Goal: Ask a question

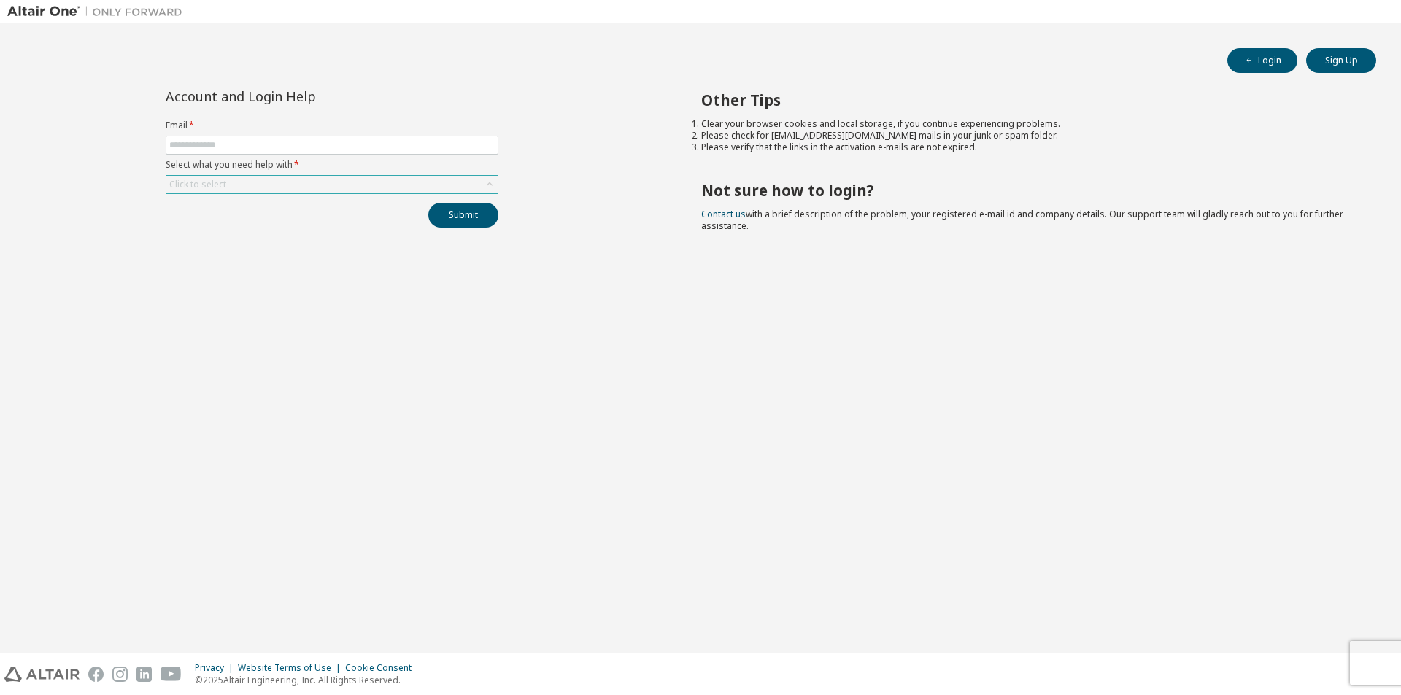
click at [252, 185] on div "Click to select" at bounding box center [331, 185] width 331 height 18
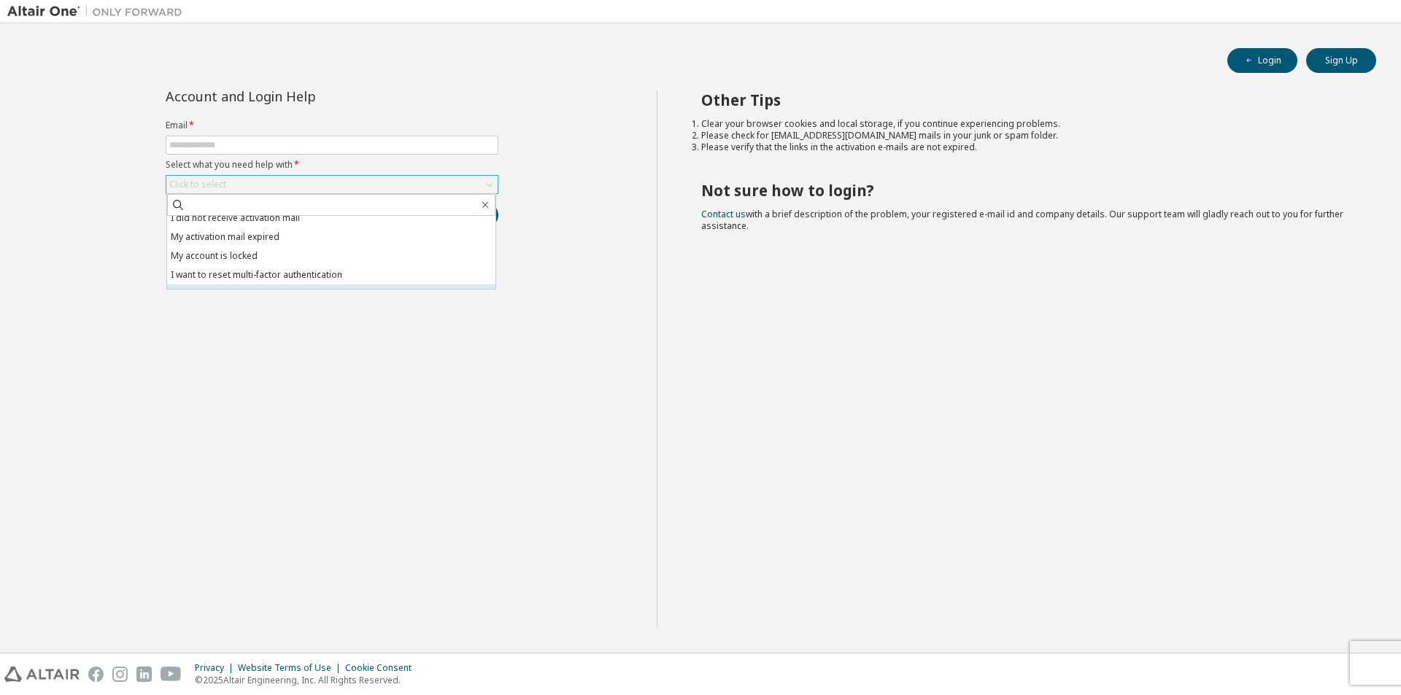
scroll to position [41, 0]
click at [226, 372] on div "Account and Login Help Email * Select what you need help with * Click to select…" at bounding box center [331, 359] width 649 height 538
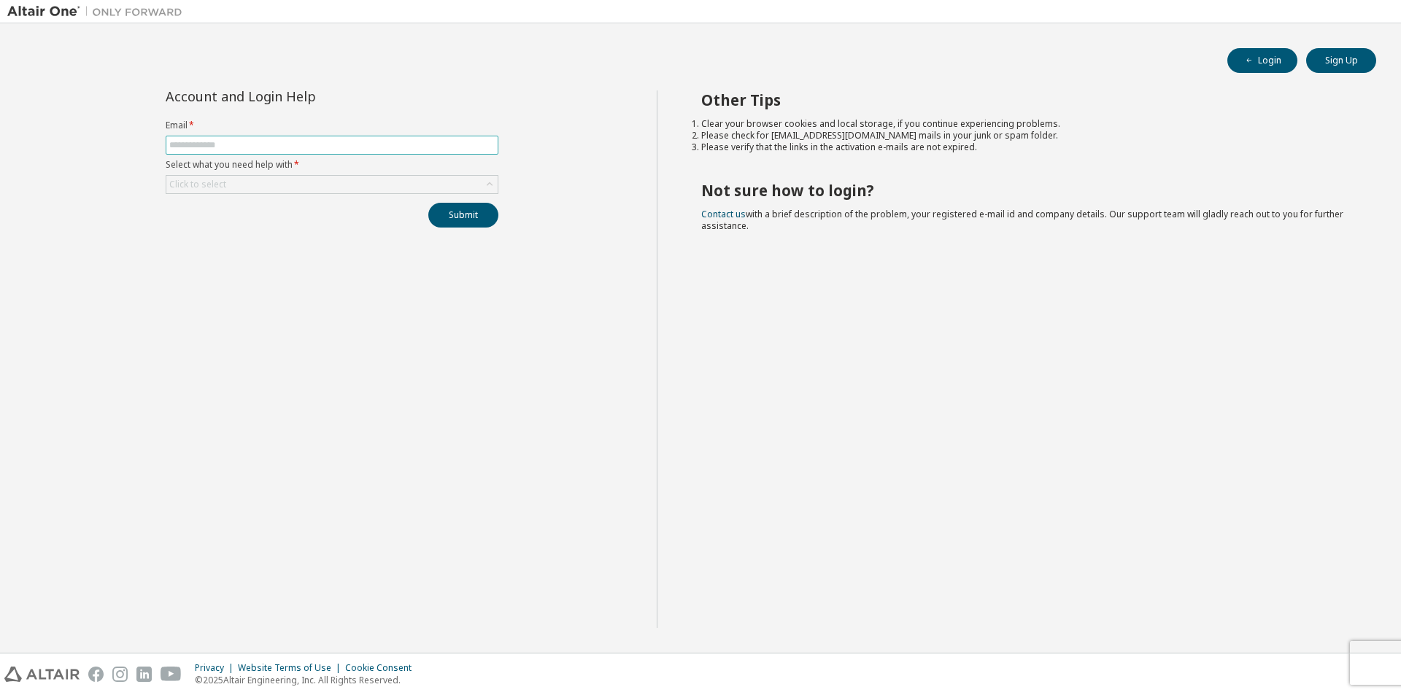
click at [271, 144] on input "text" at bounding box center [331, 145] width 325 height 12
type input "**********"
click at [294, 177] on div "Click to select" at bounding box center [331, 185] width 331 height 18
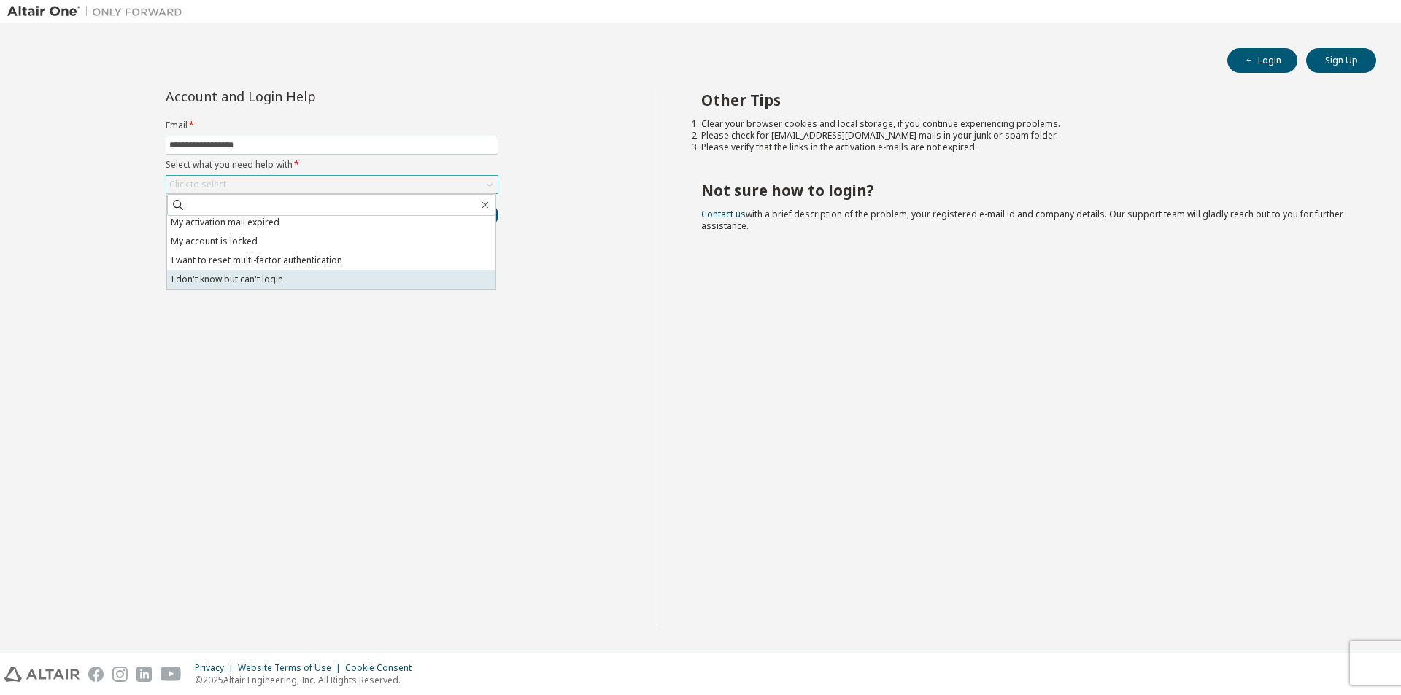
click at [295, 281] on li "I don't know but can't login" at bounding box center [331, 279] width 328 height 19
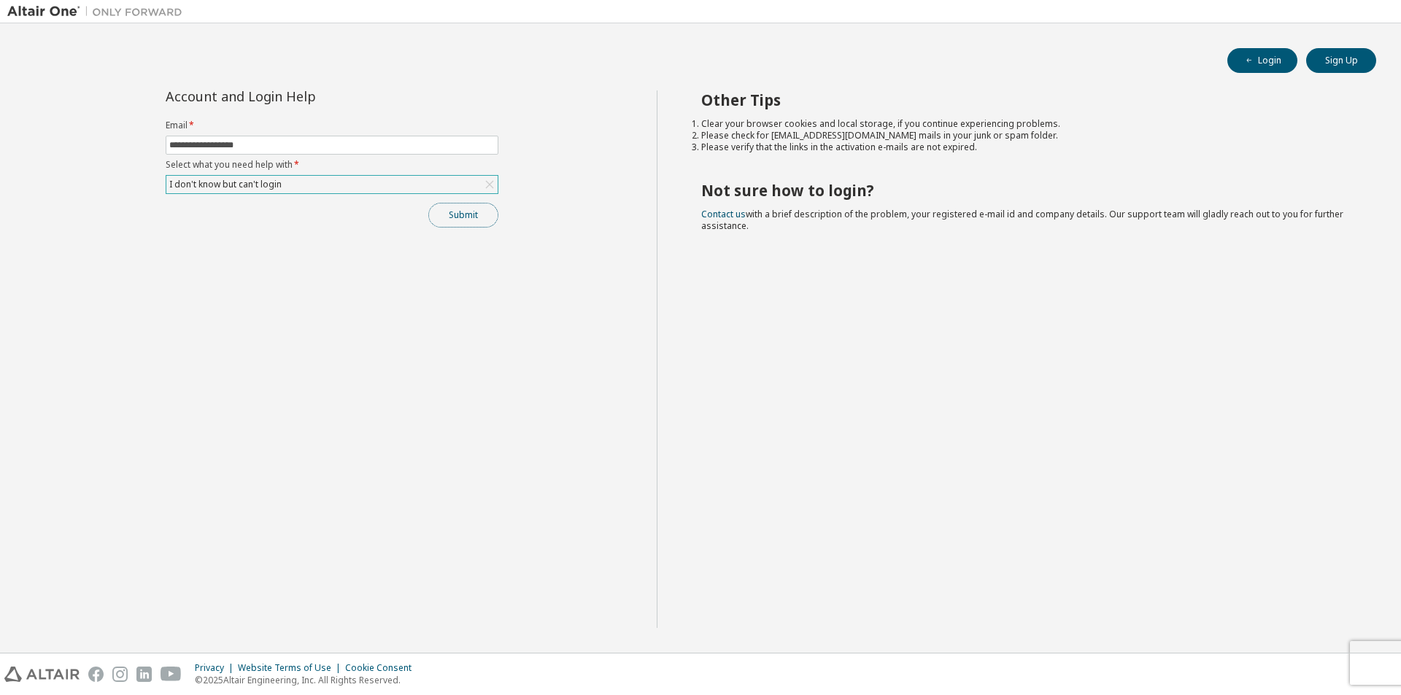
click at [448, 220] on button "Submit" at bounding box center [463, 215] width 70 height 25
click at [1302, 654] on link "Altair support" at bounding box center [1295, 655] width 58 height 12
click at [300, 191] on div "I don't know but can't login" at bounding box center [331, 185] width 331 height 18
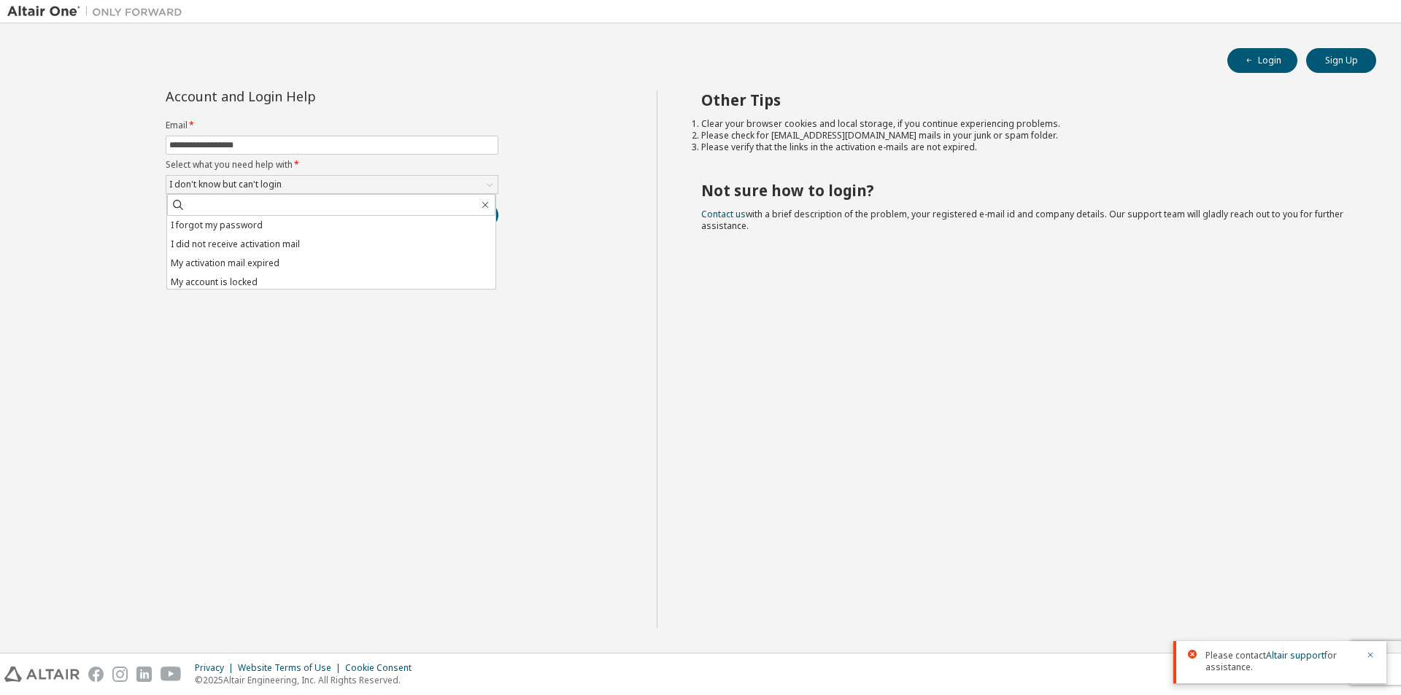
click at [103, 242] on div "**********" at bounding box center [331, 359] width 649 height 538
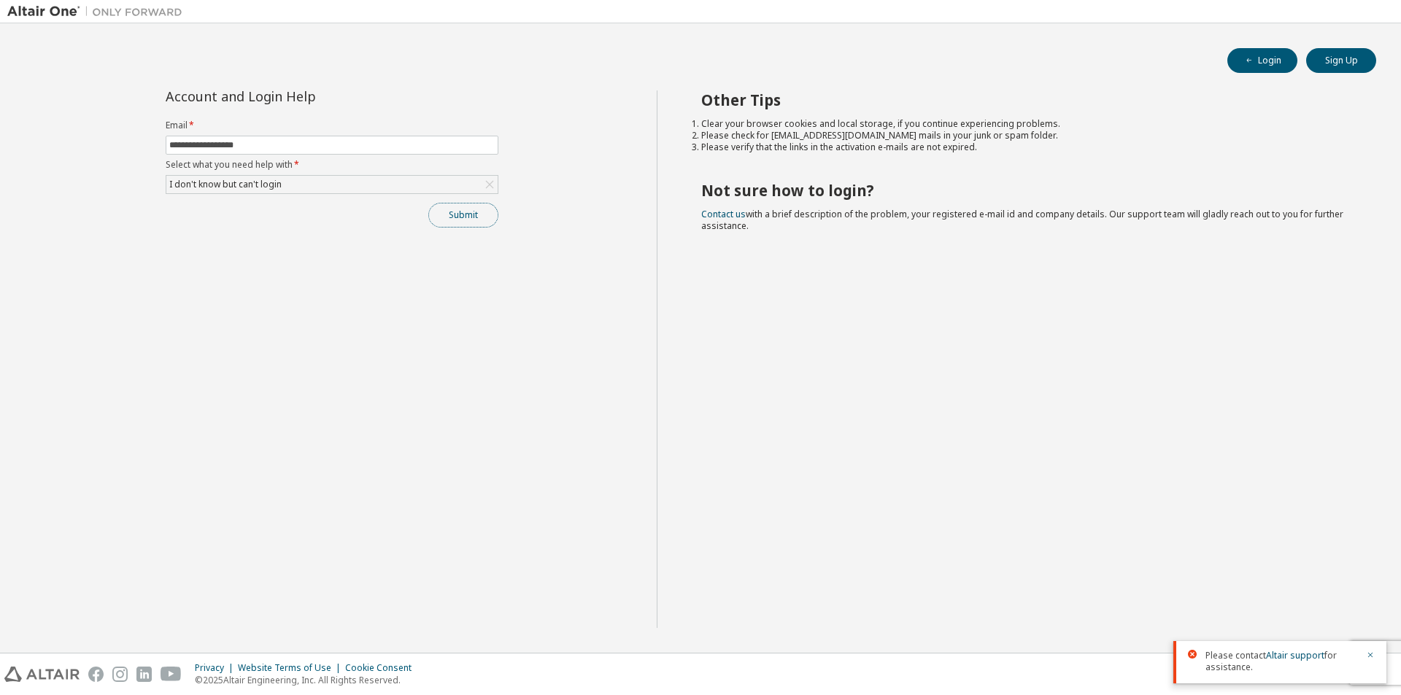
click at [483, 220] on button "Submit" at bounding box center [463, 215] width 70 height 25
click at [1290, 599] on link "Altair support" at bounding box center [1295, 601] width 58 height 12
click at [733, 212] on link "Contact us" at bounding box center [723, 214] width 45 height 12
click at [725, 219] on span "Contact us with a brief description of the problem, your registered e-mail id a…" at bounding box center [1022, 220] width 642 height 24
click at [723, 212] on link "Contact us" at bounding box center [723, 214] width 45 height 12
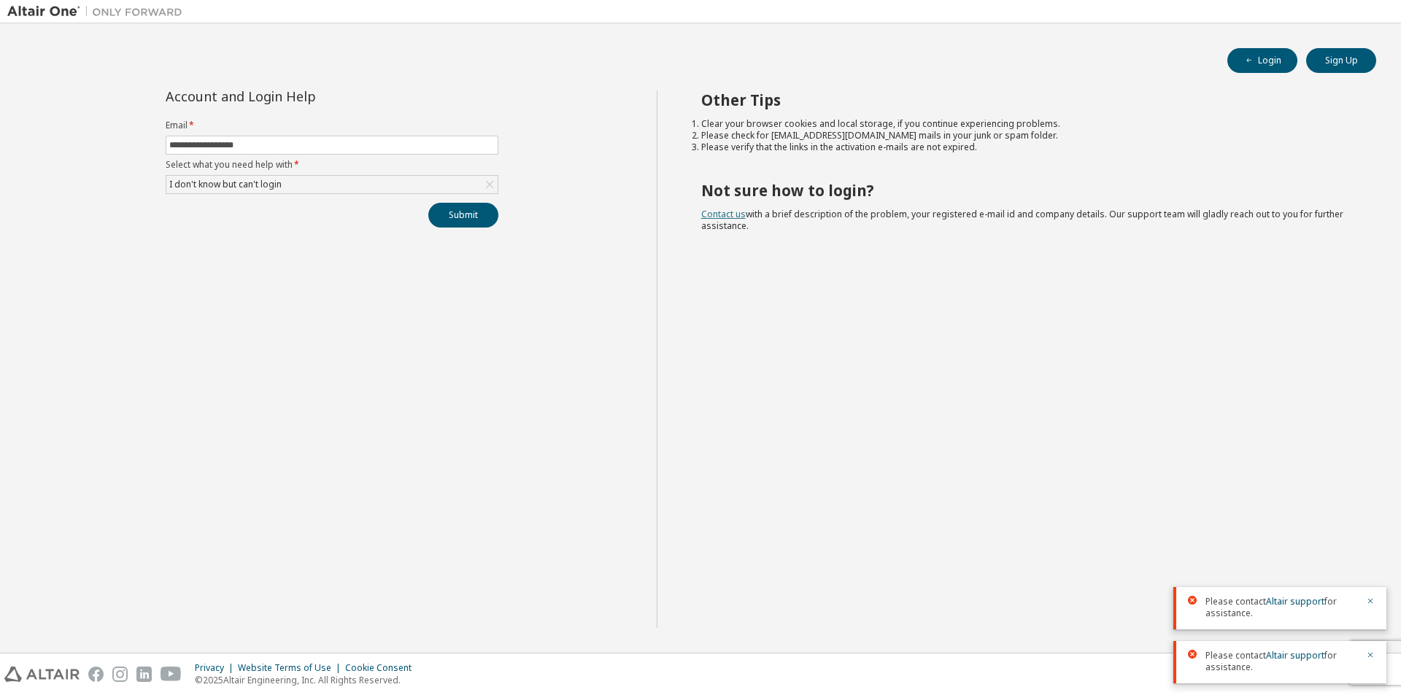
click at [726, 216] on link "Contact us" at bounding box center [723, 214] width 45 height 12
click at [729, 213] on link "Contact us" at bounding box center [723, 214] width 45 height 12
click at [729, 212] on link "Contact us" at bounding box center [723, 214] width 45 height 12
click at [1290, 603] on link "Altair support" at bounding box center [1295, 601] width 58 height 12
